Goal: Information Seeking & Learning: Learn about a topic

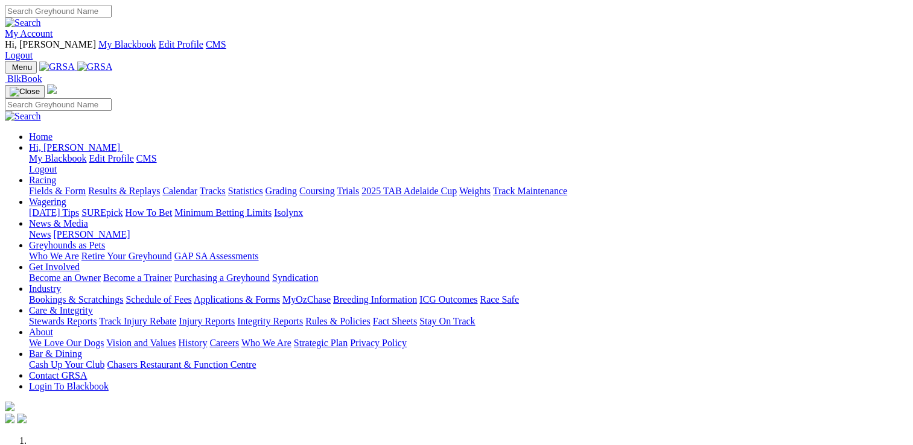
scroll to position [255, 0]
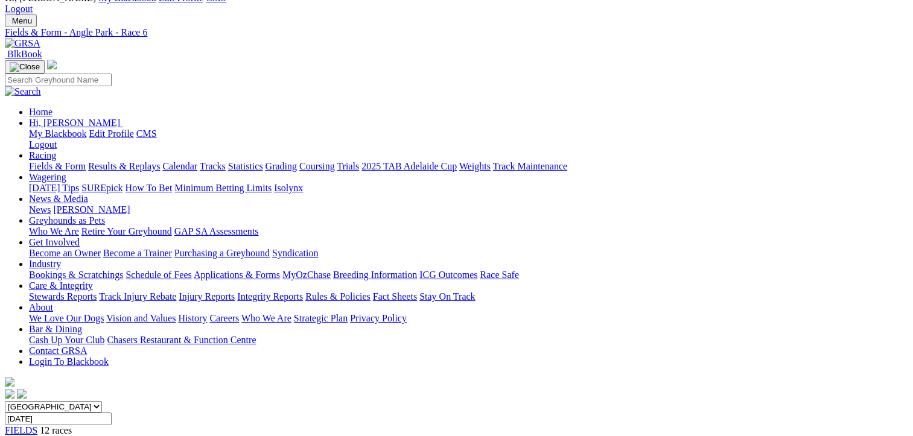
scroll to position [54, 0]
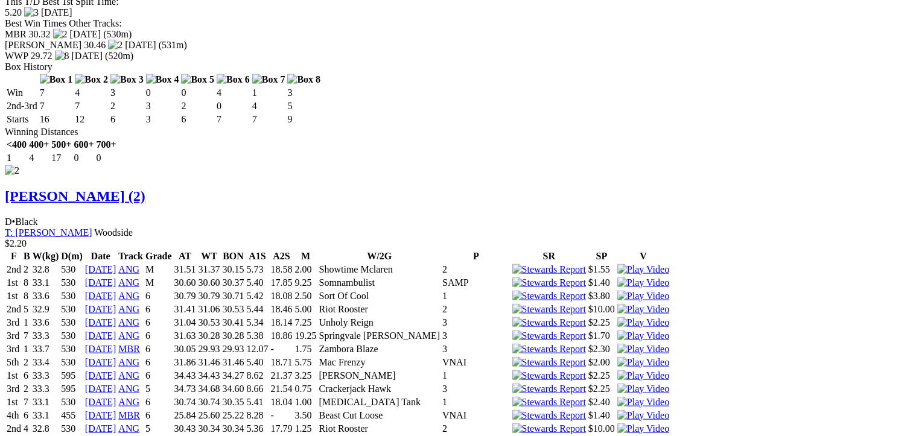
scroll to position [2460, 0]
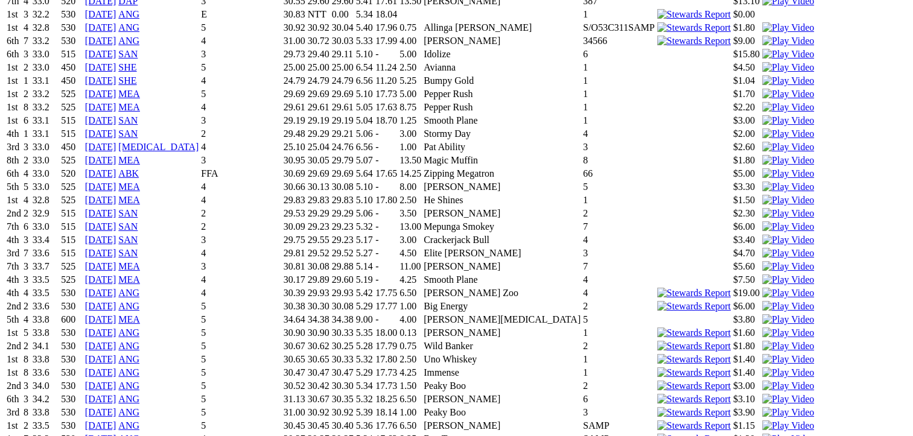
scroll to position [0, 0]
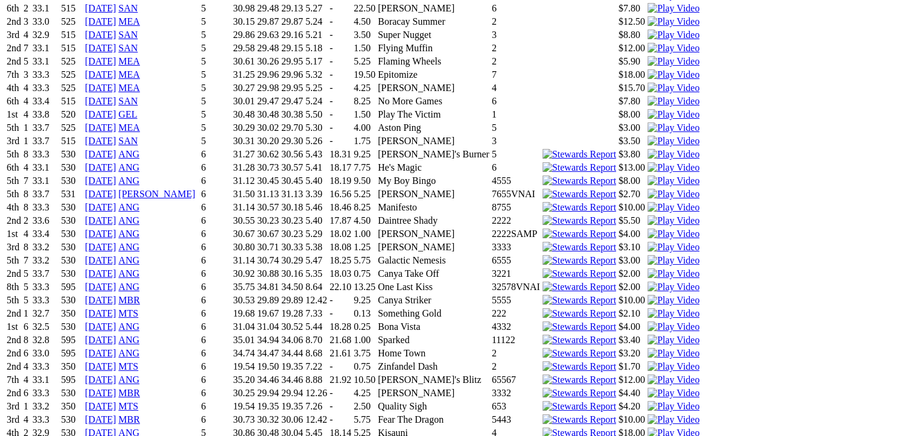
scroll to position [3534, 0]
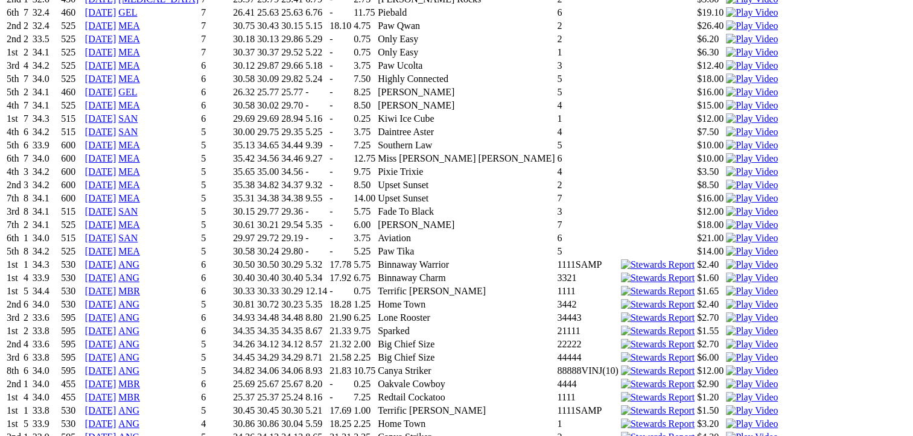
scroll to position [0, 0]
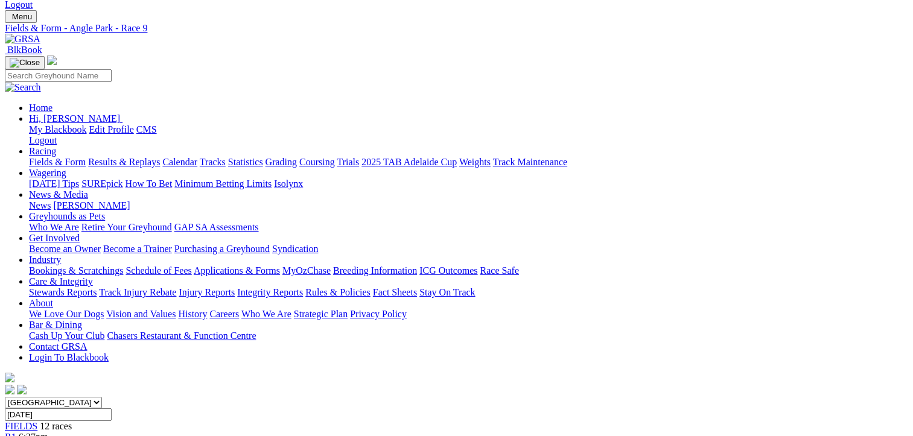
scroll to position [72, 0]
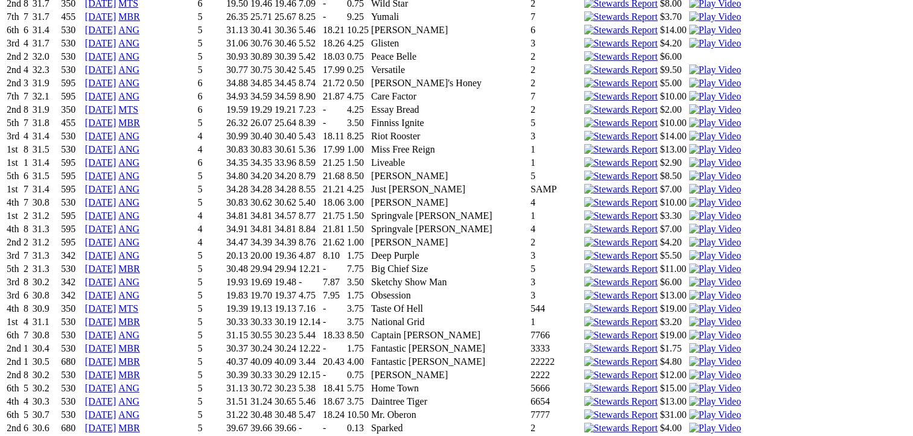
scroll to position [0, 0]
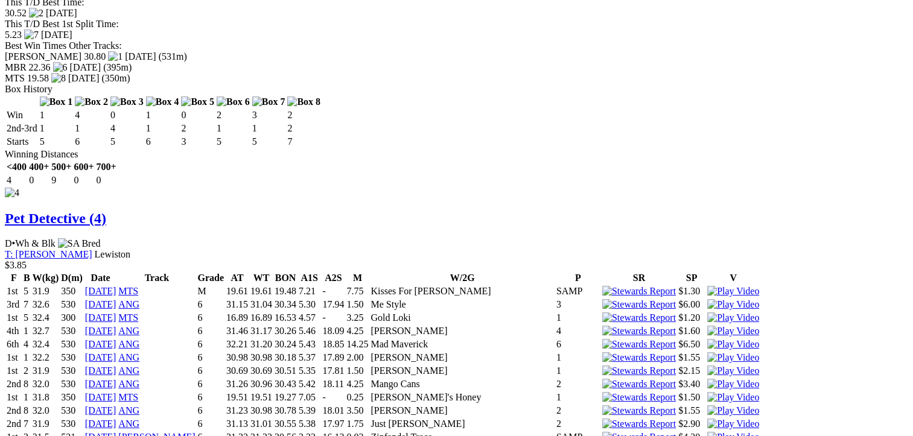
scroll to position [4007, 0]
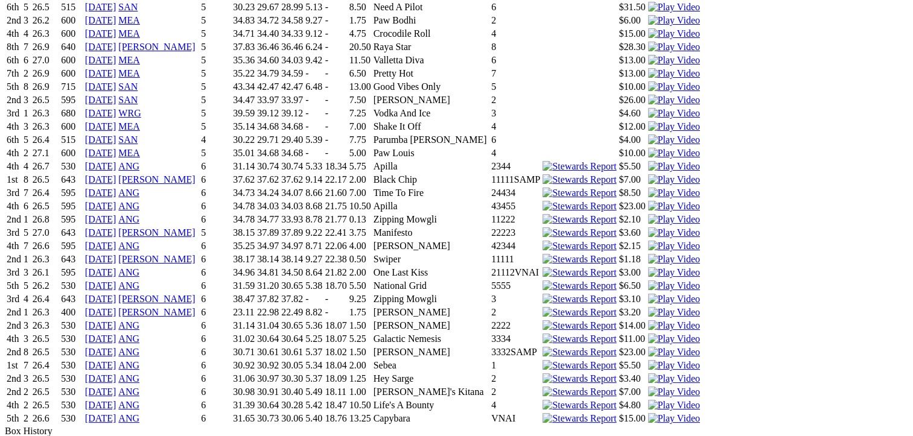
scroll to position [5326, 0]
